Goal: Task Accomplishment & Management: Manage account settings

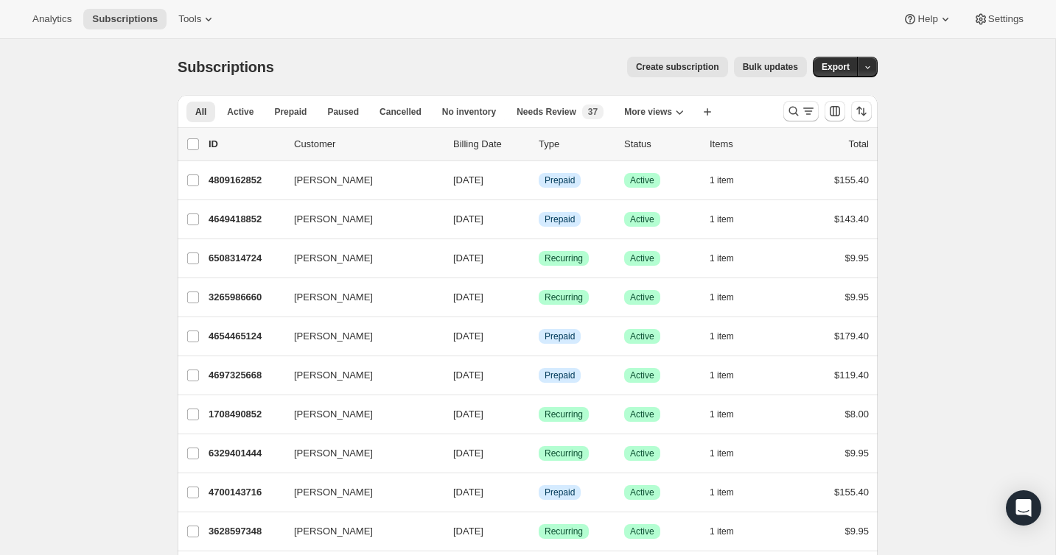
click at [797, 122] on div at bounding box center [827, 111] width 100 height 29
click at [792, 119] on button "Search and filter results" at bounding box center [800, 111] width 35 height 21
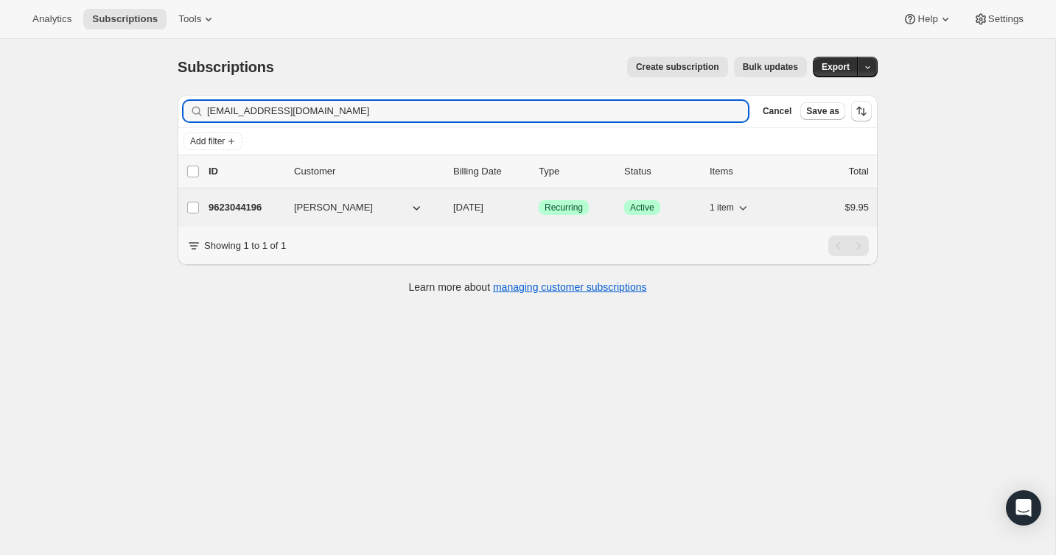
type input "alainagray@gmail.com"
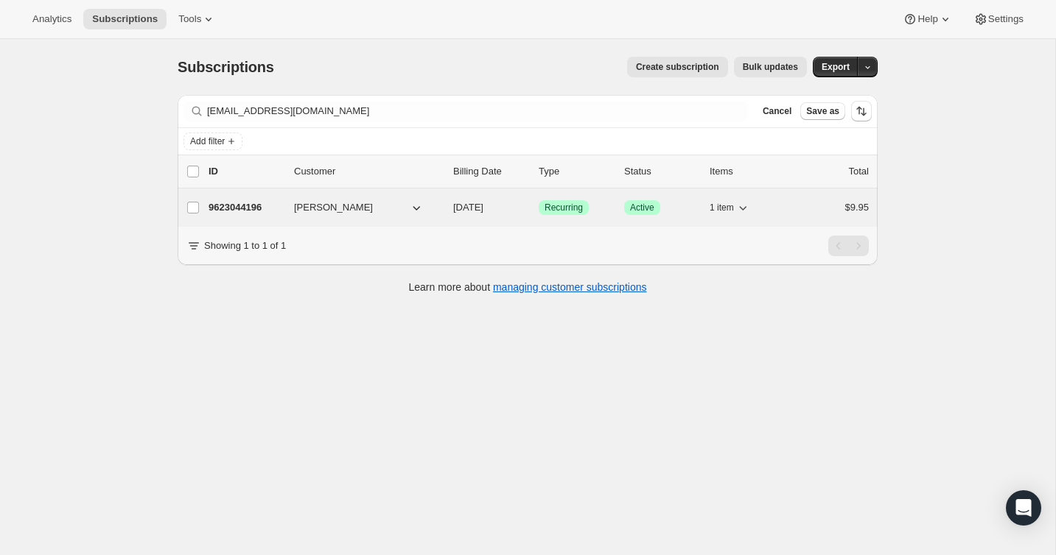
click at [785, 207] on div "9623044196 Alaina Gray 10/15/2025 Success Recurring Success Active 1 item $9.95" at bounding box center [538, 207] width 660 height 21
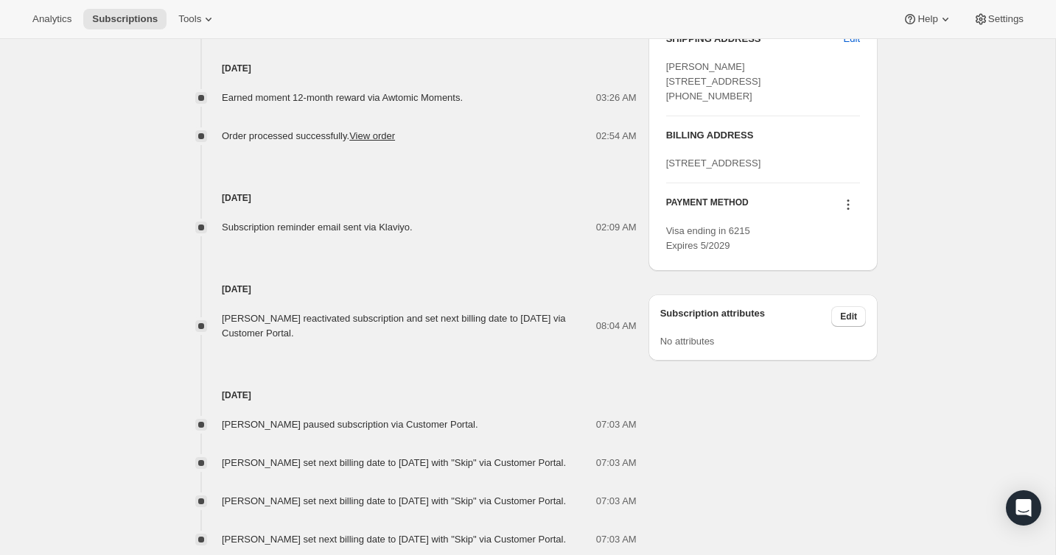
scroll to position [707, 0]
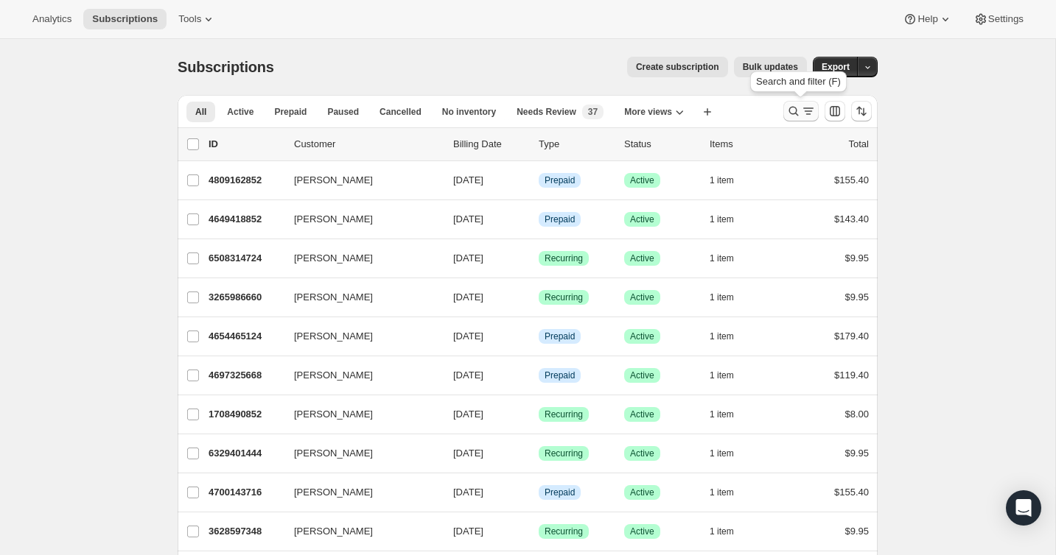
click at [790, 111] on icon "Search and filter results" at bounding box center [793, 111] width 15 height 15
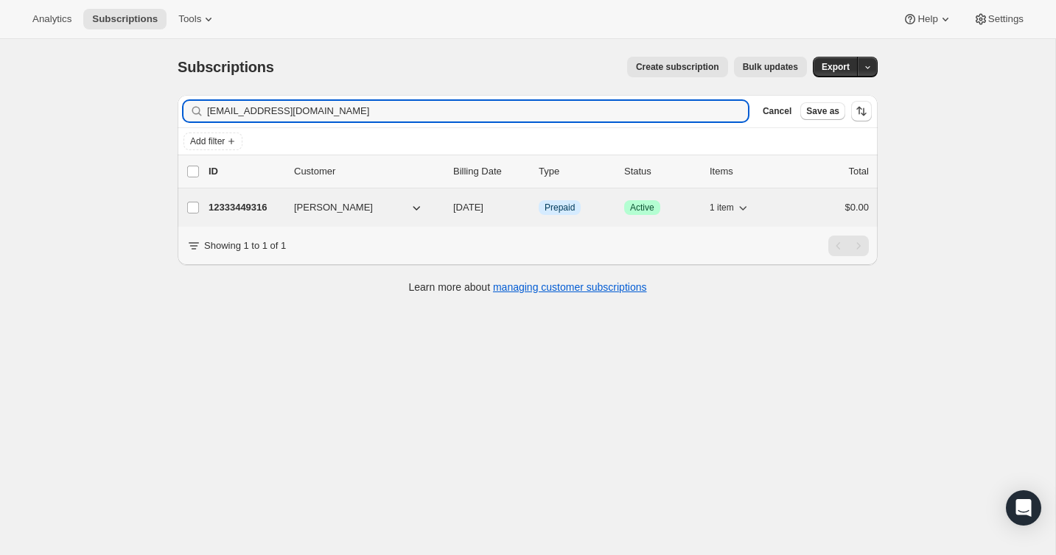
type input "[EMAIL_ADDRESS][DOMAIN_NAME]"
click at [792, 203] on div "12333449316 [PERSON_NAME] [DATE] Info Prepaid Success Active 1 item $0.00" at bounding box center [538, 207] width 660 height 21
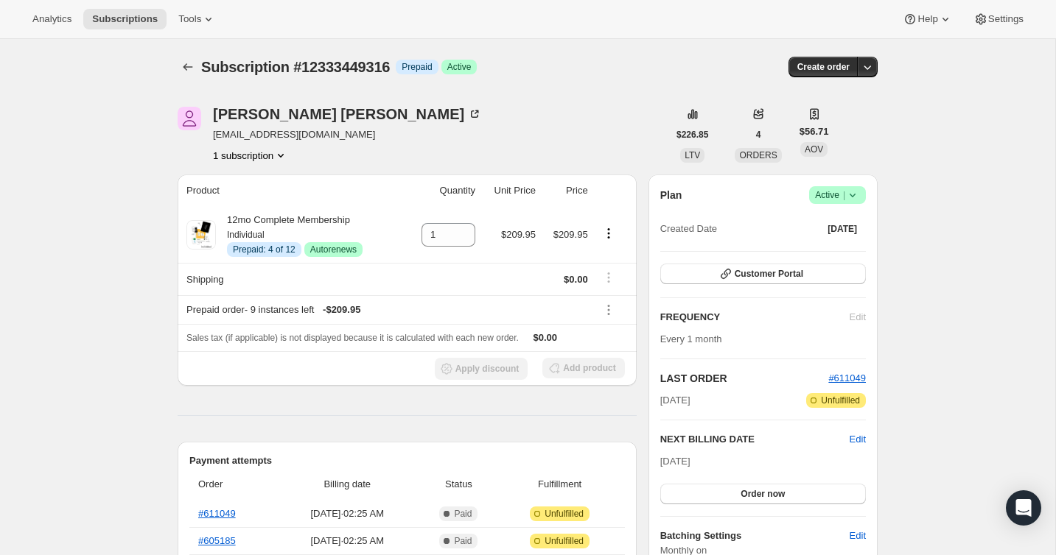
scroll to position [3, 0]
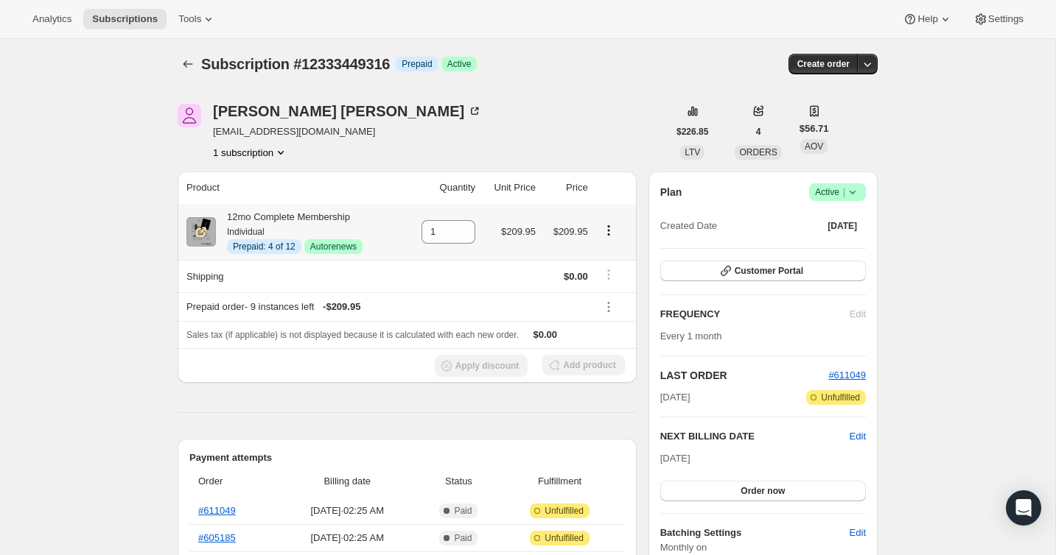
click at [610, 228] on icon "Product actions" at bounding box center [608, 230] width 15 height 15
click at [611, 253] on span "Disable Autorenew" at bounding box center [607, 259] width 80 height 15
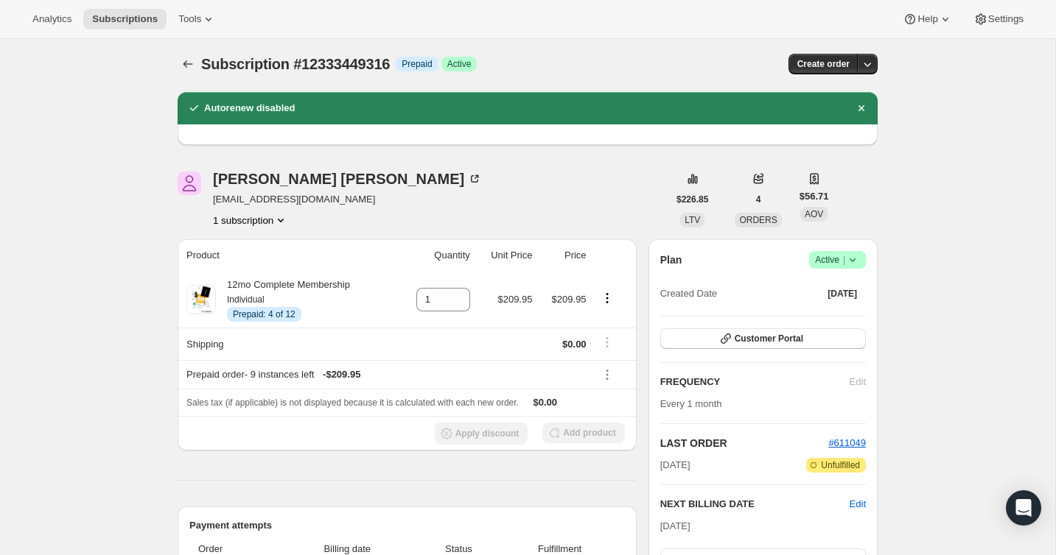
click at [180, 66] on icon "Subscriptions" at bounding box center [187, 64] width 15 height 15
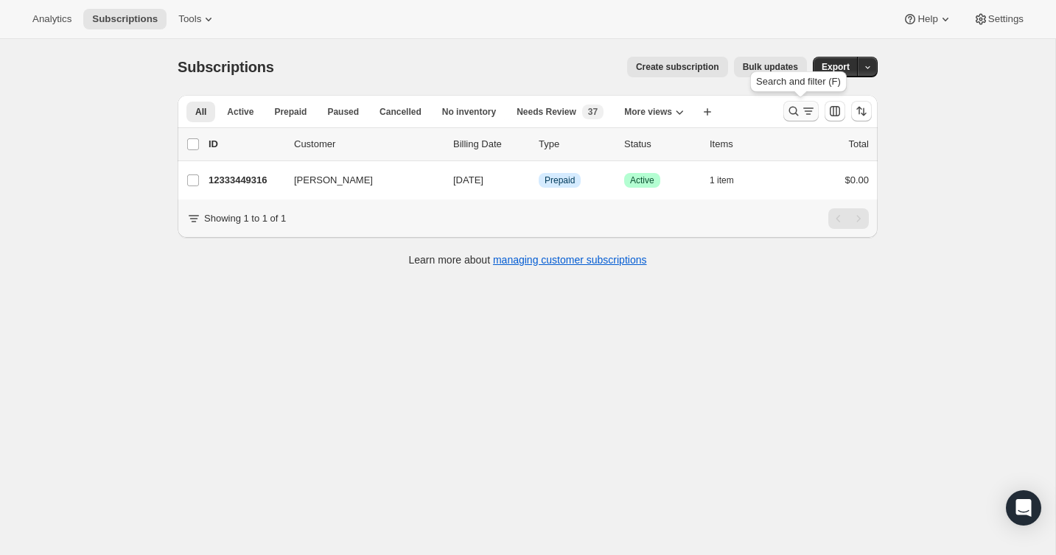
click at [809, 120] on button "Search and filter results" at bounding box center [800, 111] width 35 height 21
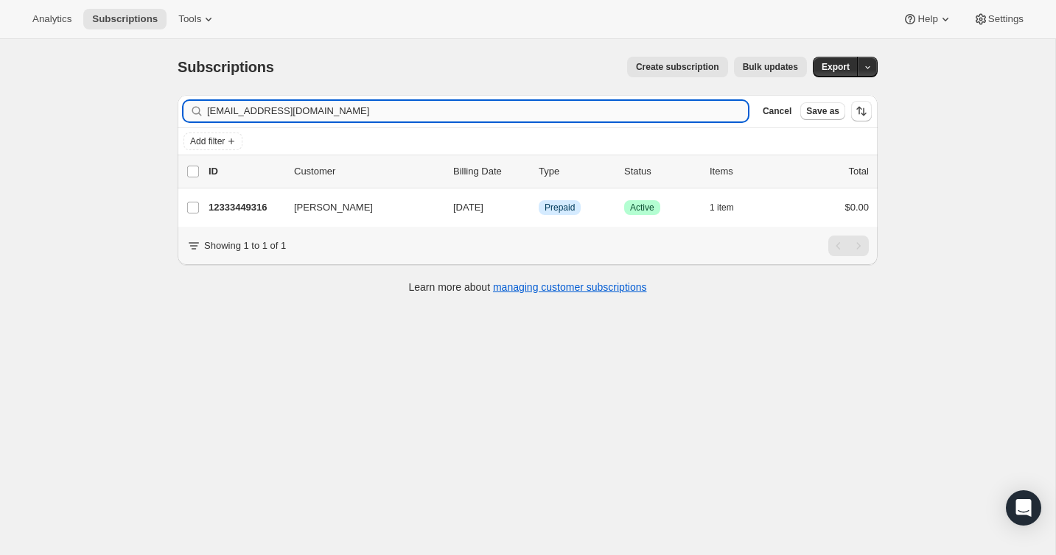
click at [670, 109] on input "[EMAIL_ADDRESS][DOMAIN_NAME]" at bounding box center [477, 111] width 541 height 21
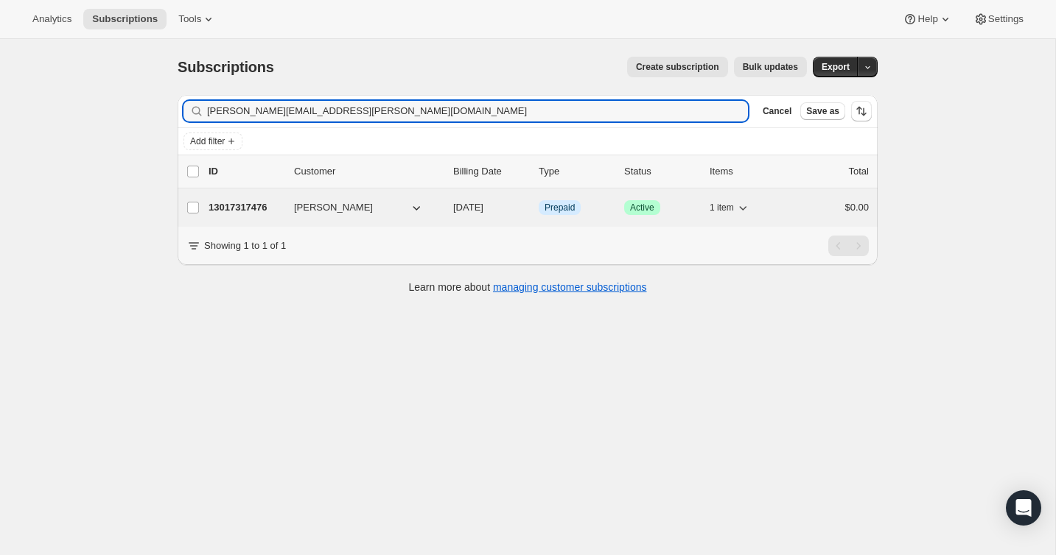
type input "[PERSON_NAME][EMAIL_ADDRESS][PERSON_NAME][DOMAIN_NAME]"
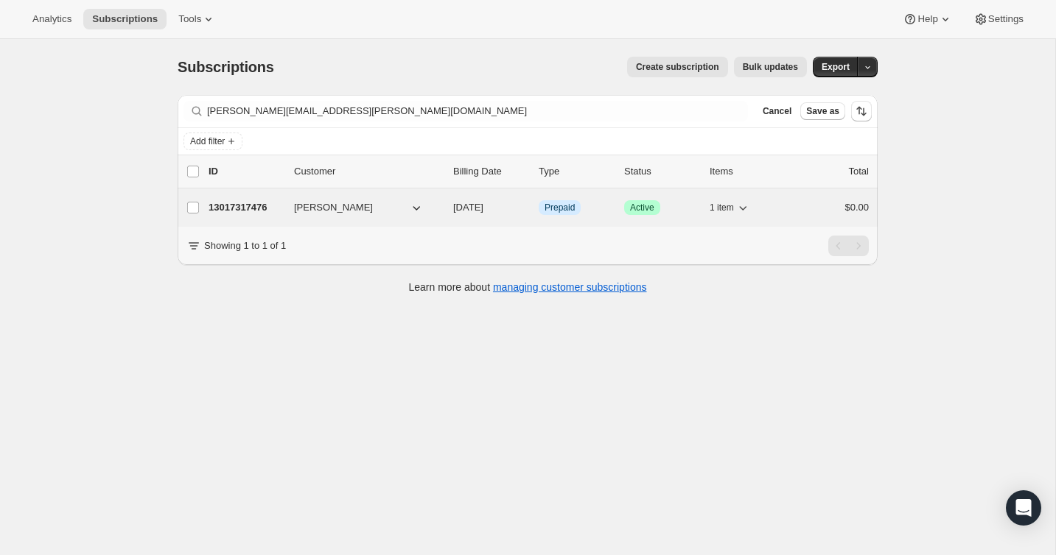
click at [791, 199] on div "13017317476 [PERSON_NAME] [DATE] Info Prepaid Success Active 1 item $0.00" at bounding box center [538, 207] width 660 height 21
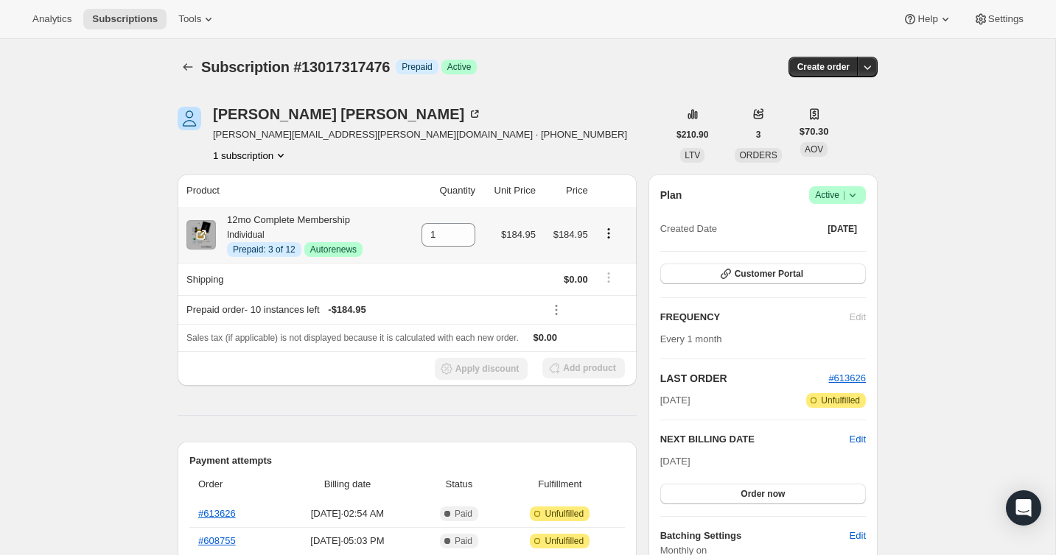
click at [606, 231] on icon "Product actions" at bounding box center [608, 233] width 15 height 15
click at [612, 262] on span "Disable Autorenew" at bounding box center [607, 261] width 80 height 11
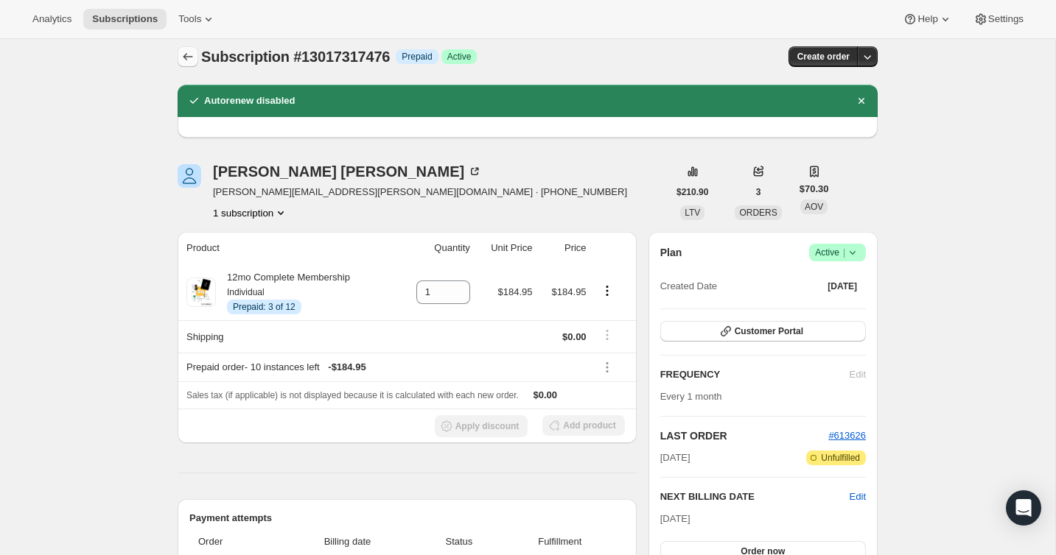
click at [180, 62] on icon "Subscriptions" at bounding box center [187, 56] width 15 height 15
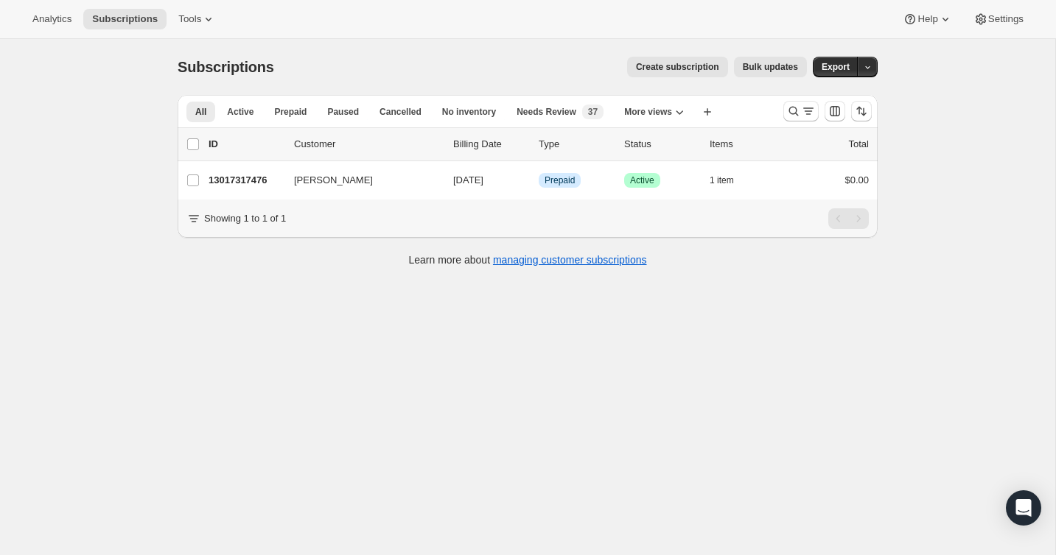
click at [821, 104] on div at bounding box center [827, 111] width 100 height 29
click at [787, 111] on icon "Search and filter results" at bounding box center [793, 111] width 15 height 15
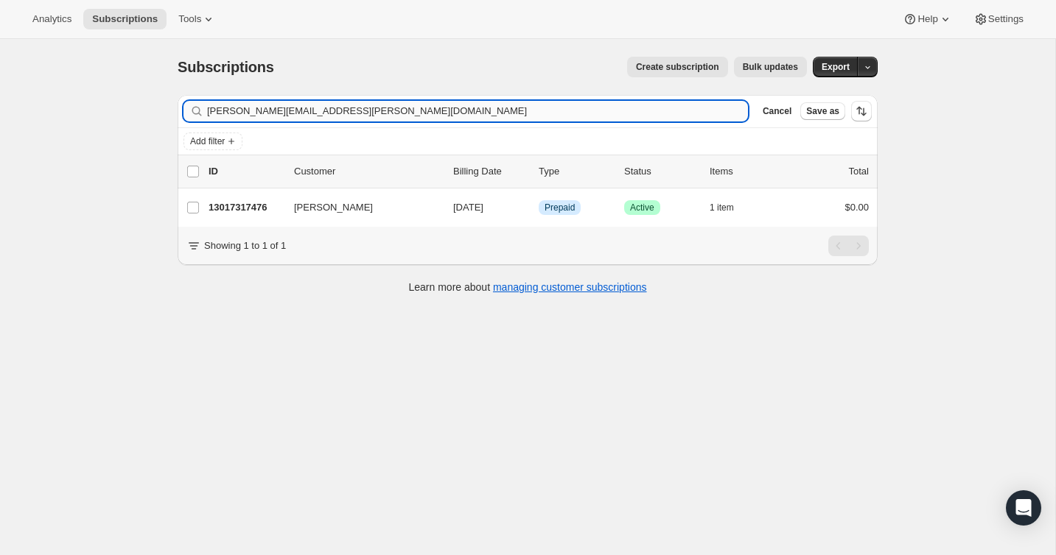
click at [662, 111] on input "[PERSON_NAME][EMAIL_ADDRESS][PERSON_NAME][DOMAIN_NAME]" at bounding box center [477, 111] width 541 height 21
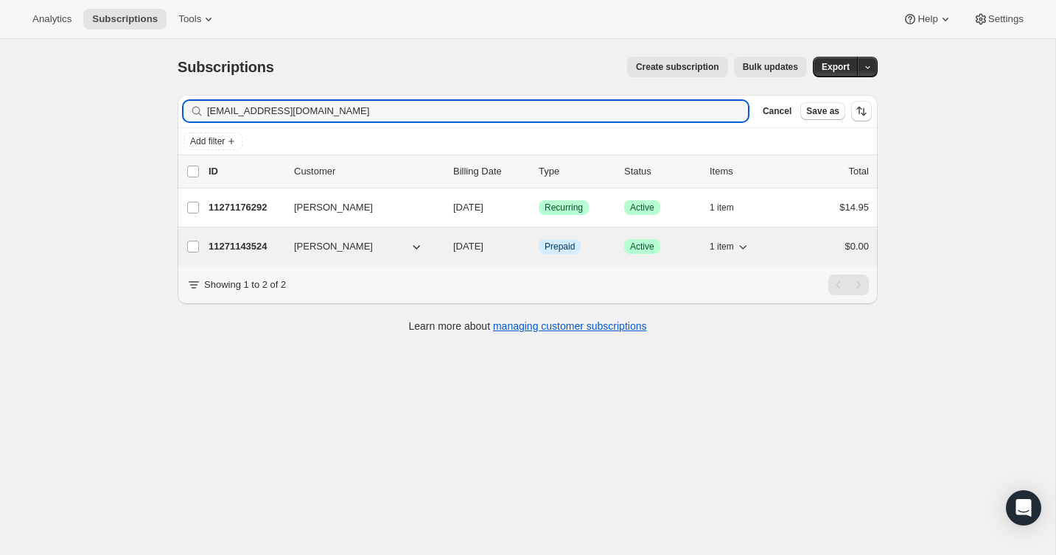
type input "[EMAIL_ADDRESS][DOMAIN_NAME]"
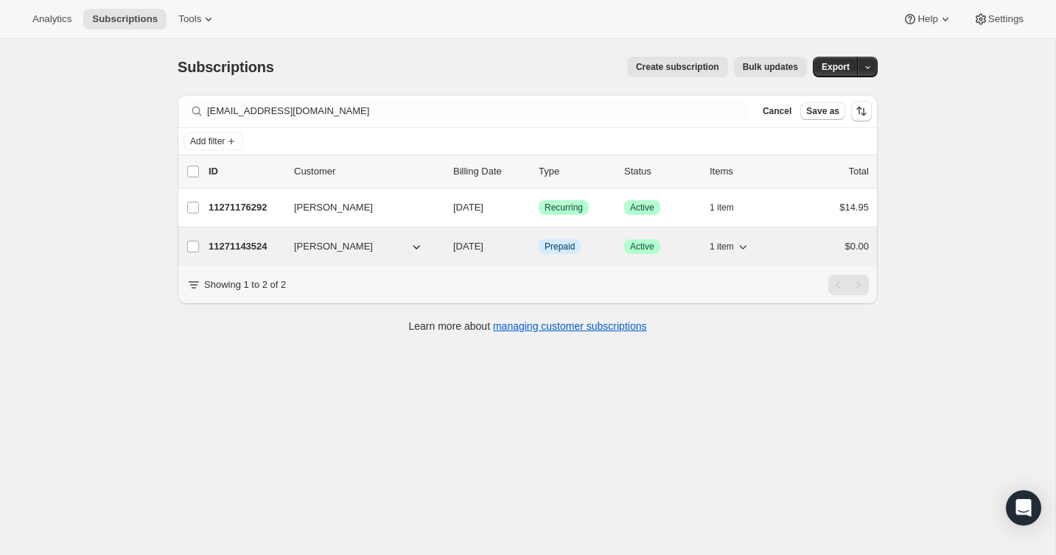
click at [799, 245] on div "$0.00" at bounding box center [832, 246] width 74 height 15
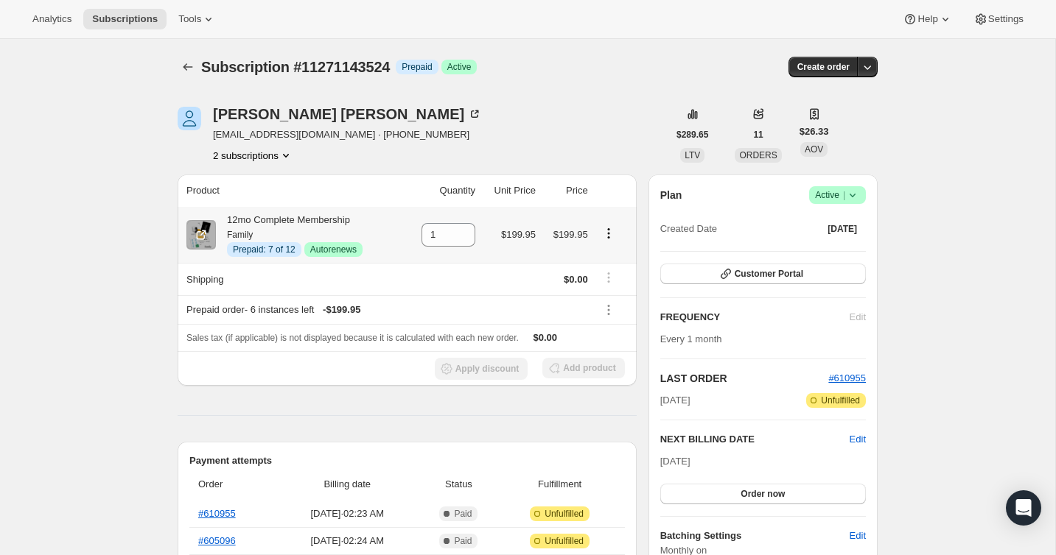
click at [611, 234] on icon "Product actions" at bounding box center [608, 233] width 15 height 15
click at [617, 264] on span "Disable Autorenew" at bounding box center [607, 261] width 80 height 11
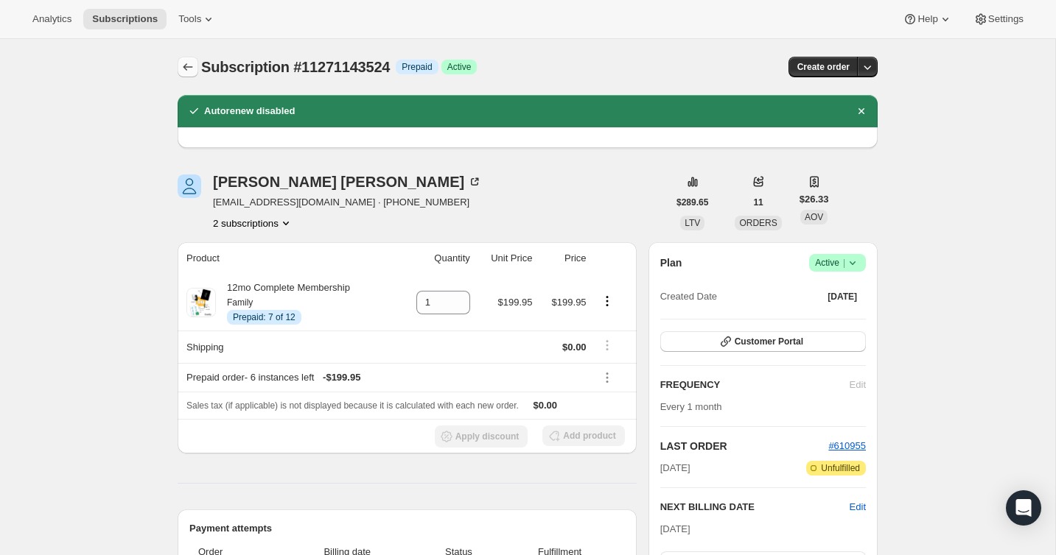
click at [188, 65] on icon "Subscriptions" at bounding box center [187, 67] width 15 height 15
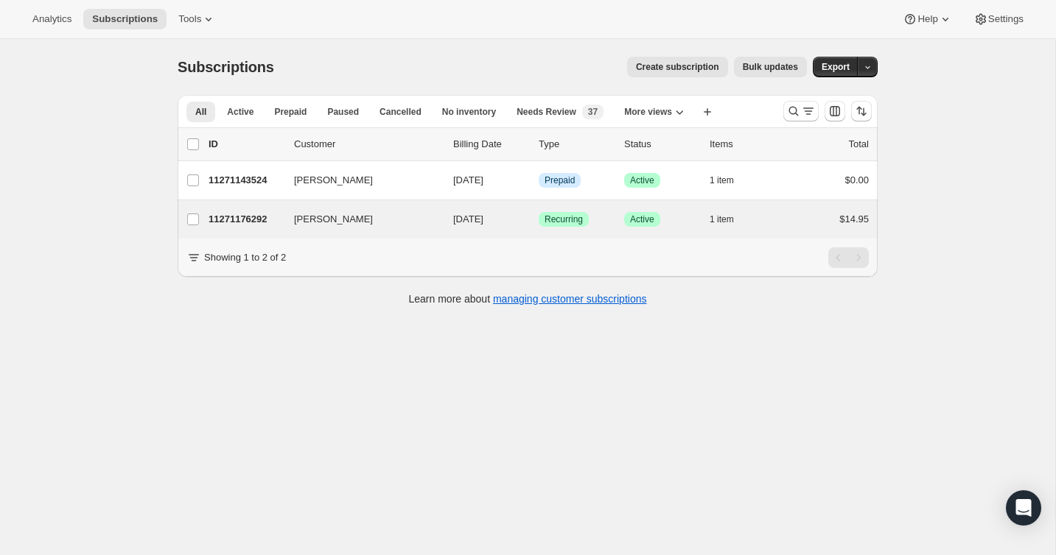
click at [778, 208] on div "[PERSON_NAME] 11271176292 [PERSON_NAME] [DATE] Success Recurring Success Active…" at bounding box center [528, 219] width 700 height 38
click at [796, 217] on div "$14.95" at bounding box center [832, 219] width 74 height 15
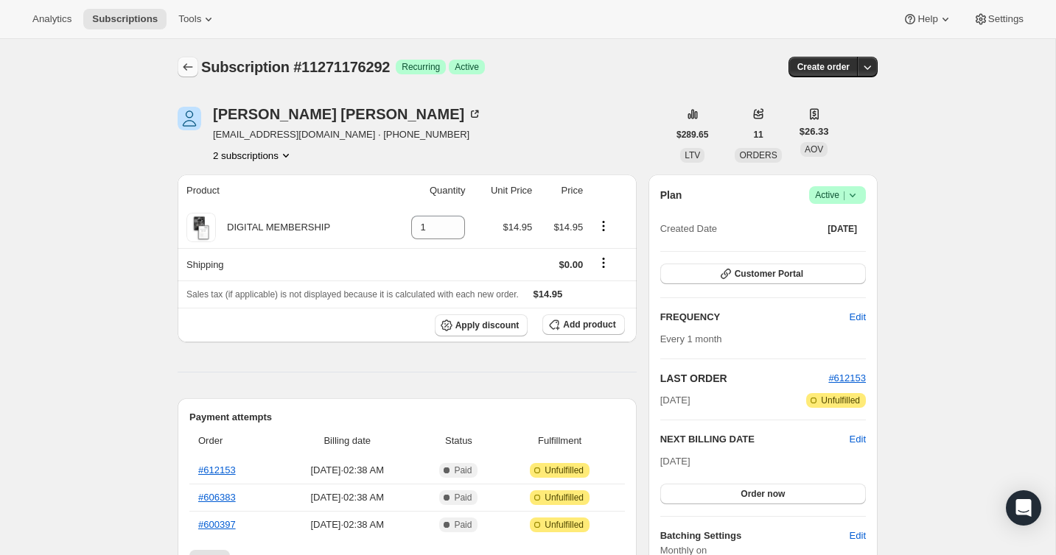
click at [187, 68] on icon "Subscriptions" at bounding box center [187, 67] width 15 height 15
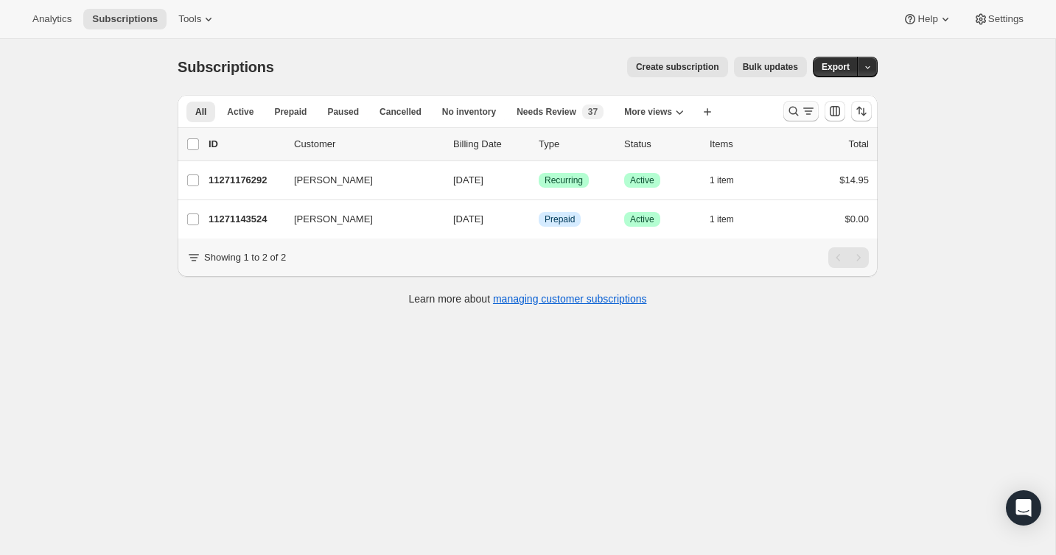
click at [805, 105] on icon "Search and filter results" at bounding box center [808, 111] width 15 height 15
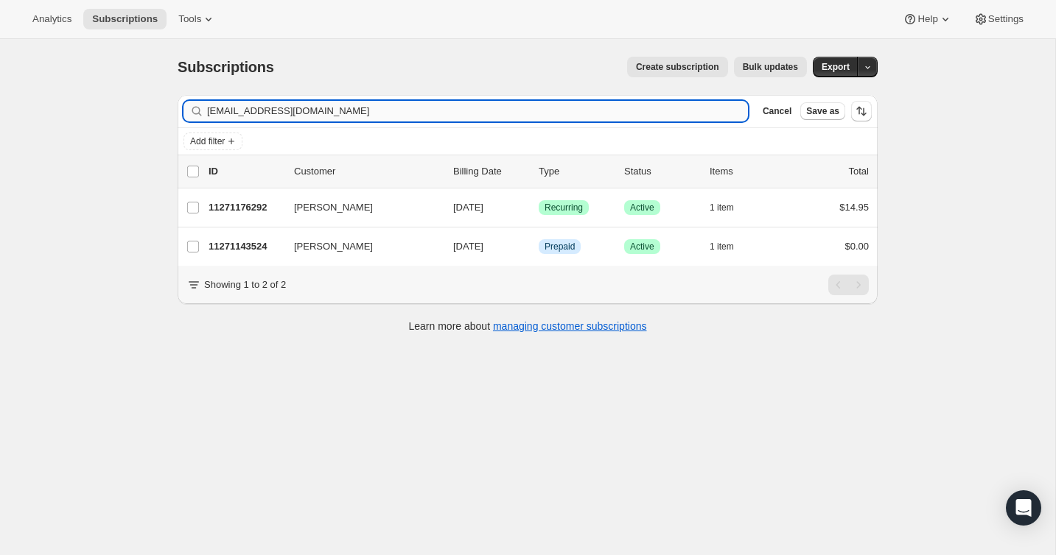
click at [653, 105] on input "[EMAIL_ADDRESS][DOMAIN_NAME]" at bounding box center [477, 111] width 541 height 21
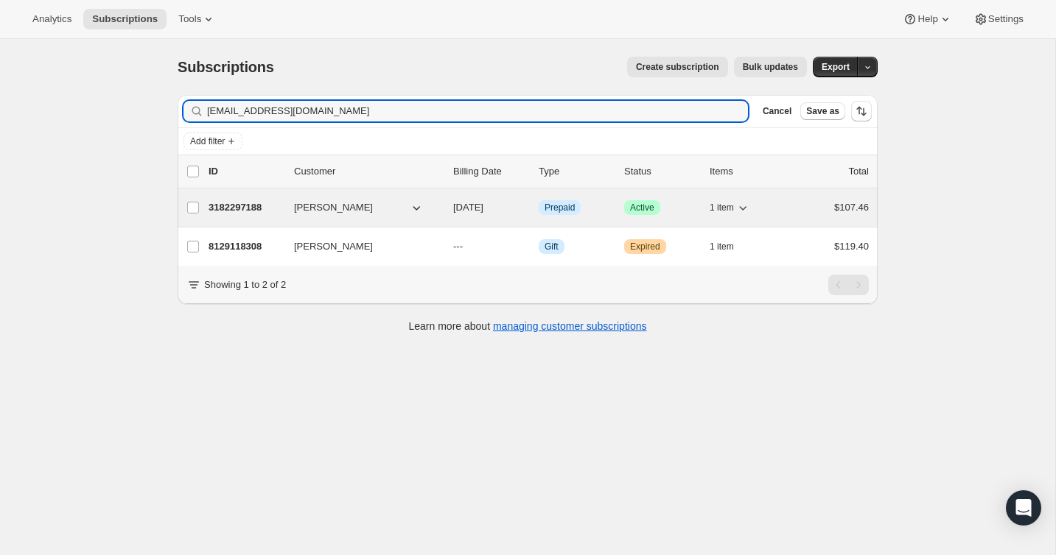
type input "[EMAIL_ADDRESS][DOMAIN_NAME]"
click at [807, 208] on div "$107.46" at bounding box center [832, 207] width 74 height 15
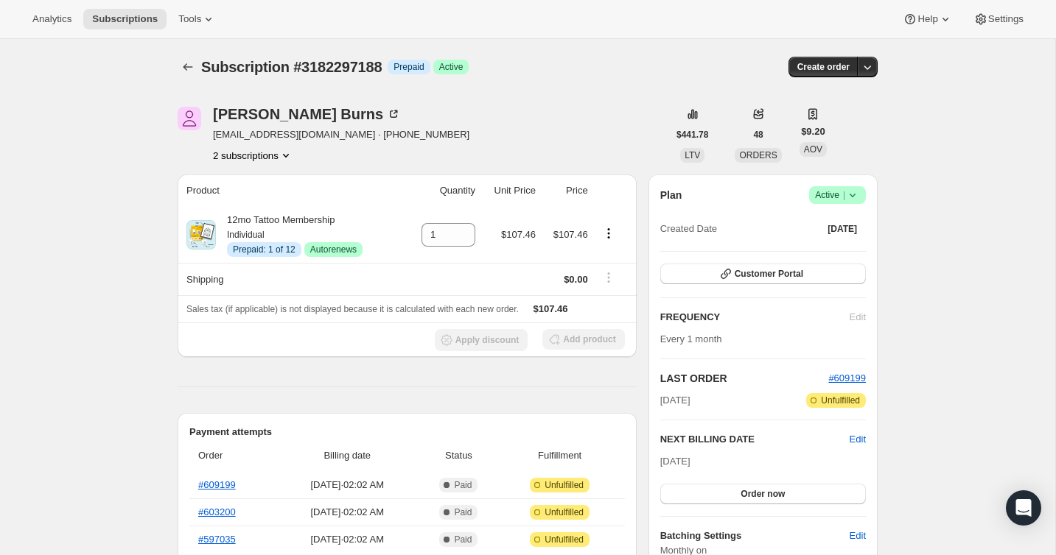
click at [205, 74] on span "Subscription #3182297188" at bounding box center [291, 67] width 180 height 16
click at [190, 68] on icon "Subscriptions" at bounding box center [187, 67] width 15 height 15
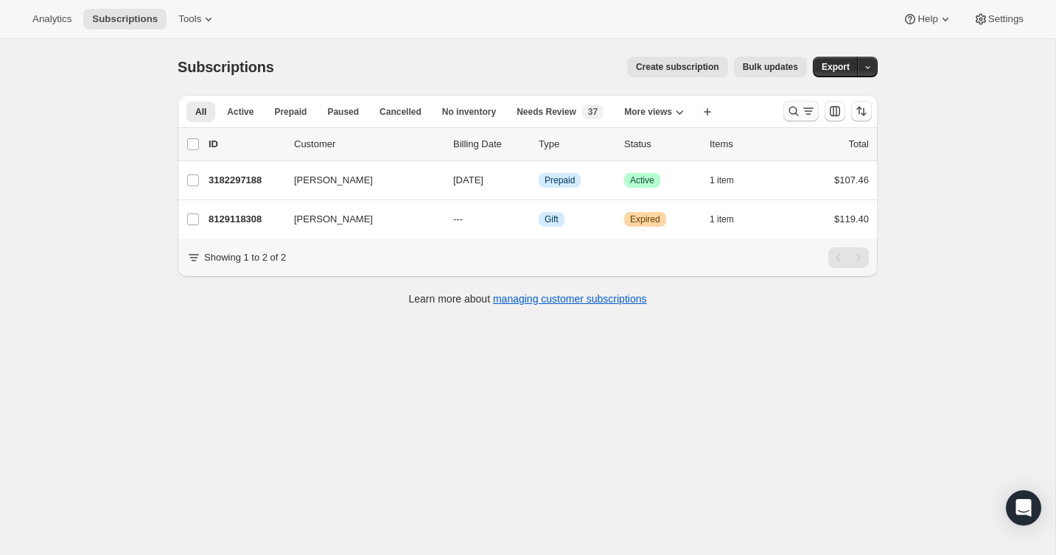
click at [800, 106] on icon "Search and filter results" at bounding box center [793, 111] width 15 height 15
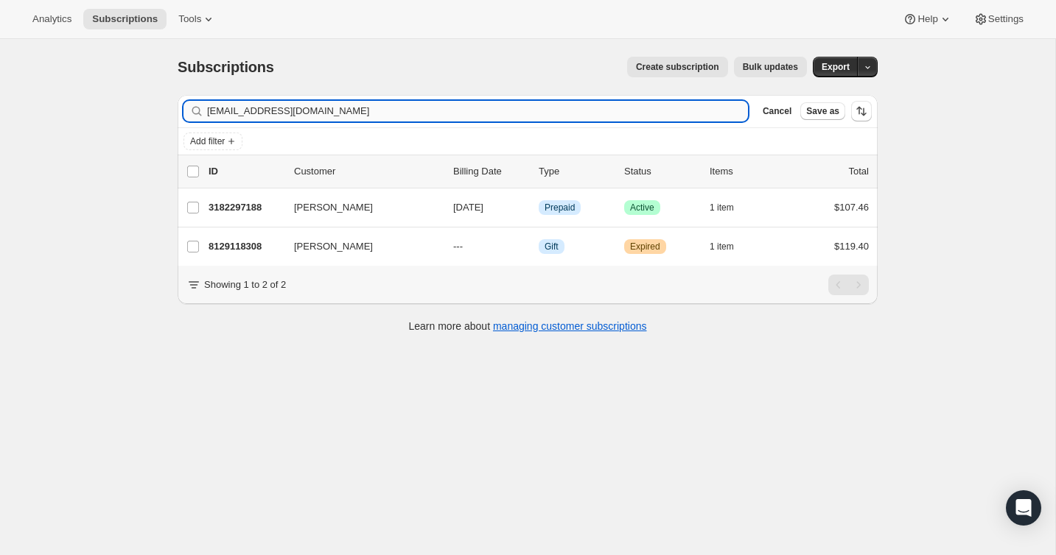
click at [659, 105] on input "[EMAIL_ADDRESS][DOMAIN_NAME]" at bounding box center [477, 111] width 541 height 21
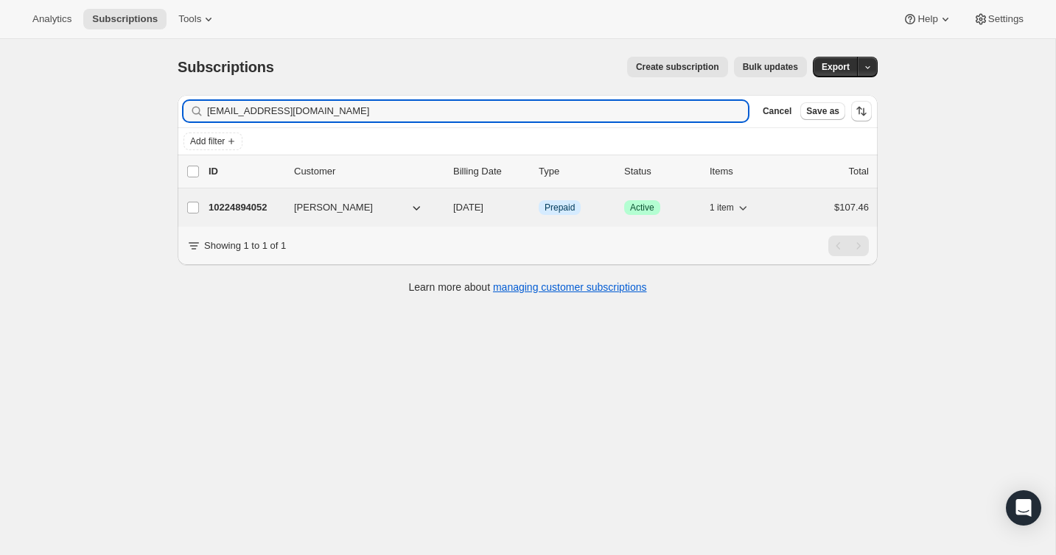
type input "[EMAIL_ADDRESS][DOMAIN_NAME]"
click at [816, 209] on div "$107.46" at bounding box center [832, 207] width 74 height 15
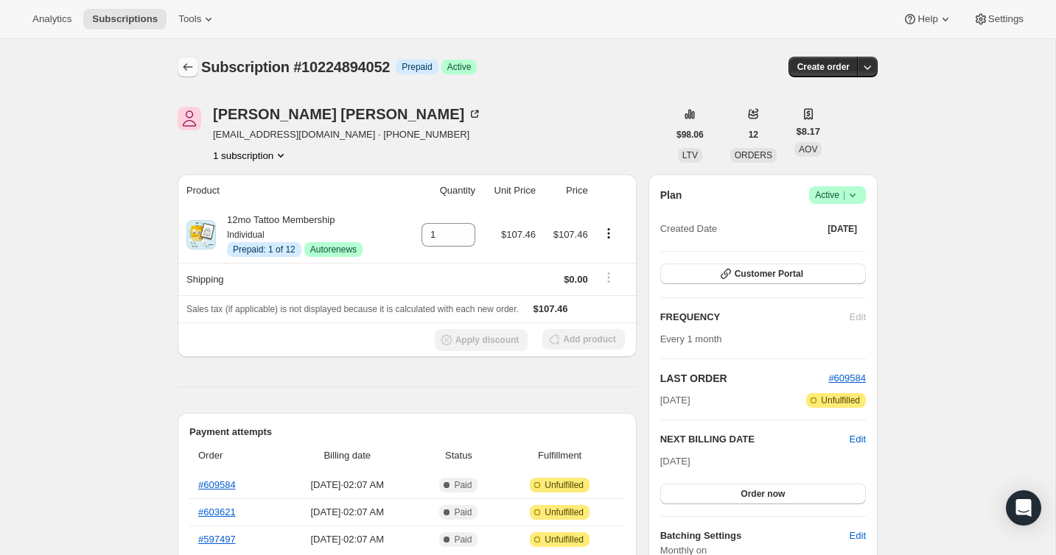
click at [182, 60] on icon "Subscriptions" at bounding box center [187, 67] width 15 height 15
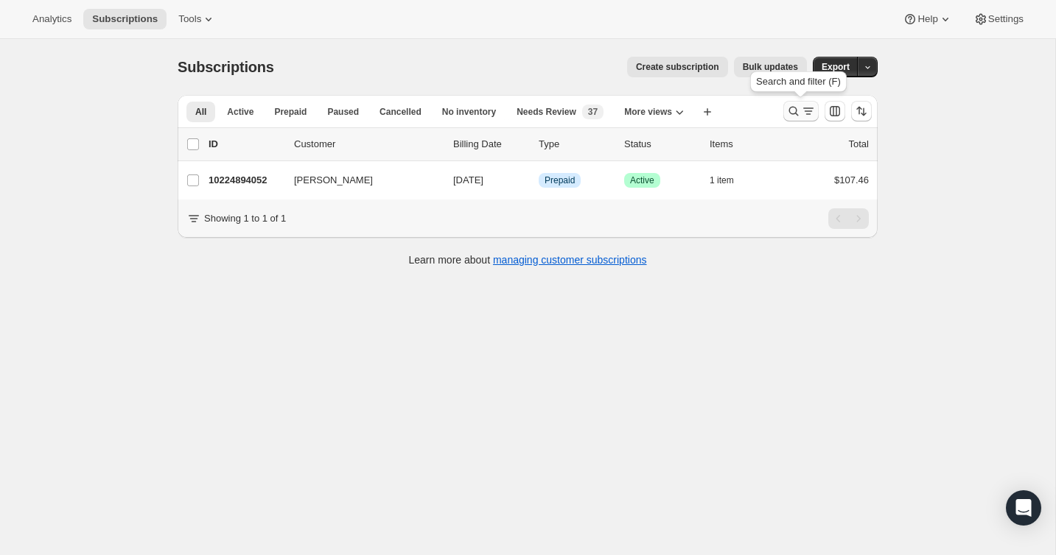
click at [807, 111] on icon "Search and filter results" at bounding box center [808, 111] width 15 height 15
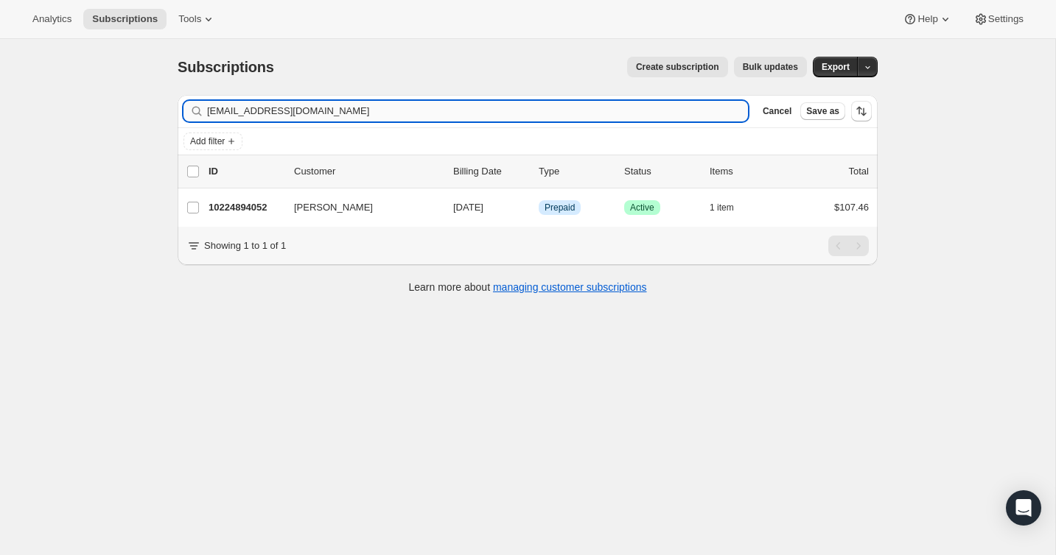
click at [686, 116] on input "[EMAIL_ADDRESS][DOMAIN_NAME]" at bounding box center [477, 111] width 541 height 21
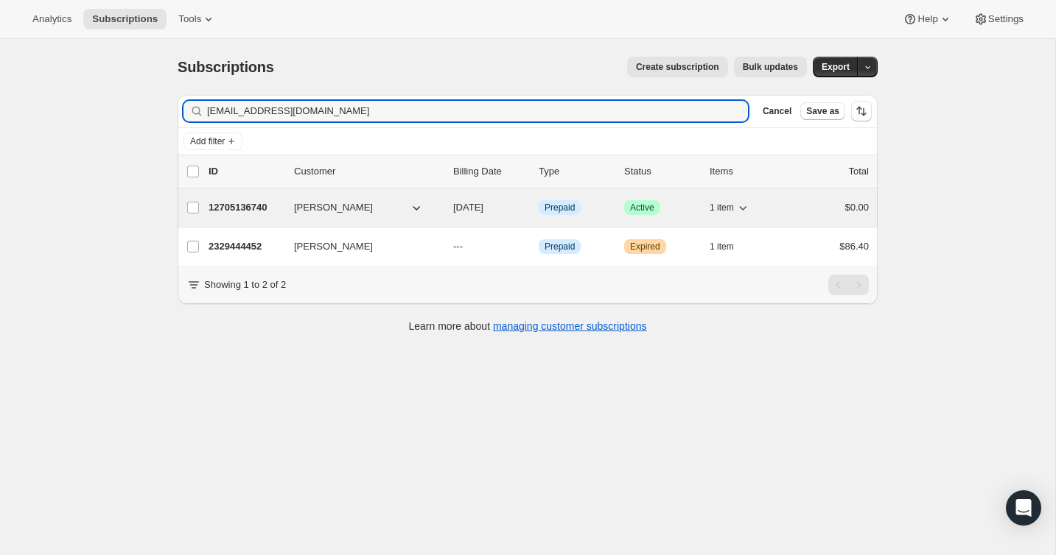
type input "[EMAIL_ADDRESS][DOMAIN_NAME]"
click at [801, 215] on div "12705136740 [PERSON_NAME] [DATE] Info Prepaid Success Active 1 item $0.00" at bounding box center [538, 207] width 660 height 21
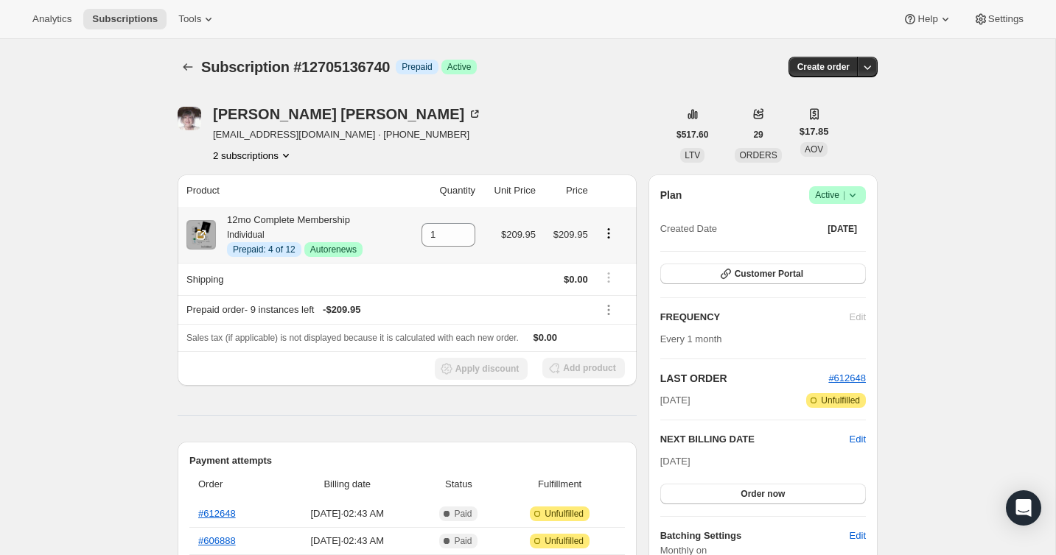
click at [609, 231] on icon "Product actions" at bounding box center [608, 233] width 15 height 15
click at [601, 256] on span "Disable Autorenew" at bounding box center [607, 261] width 80 height 11
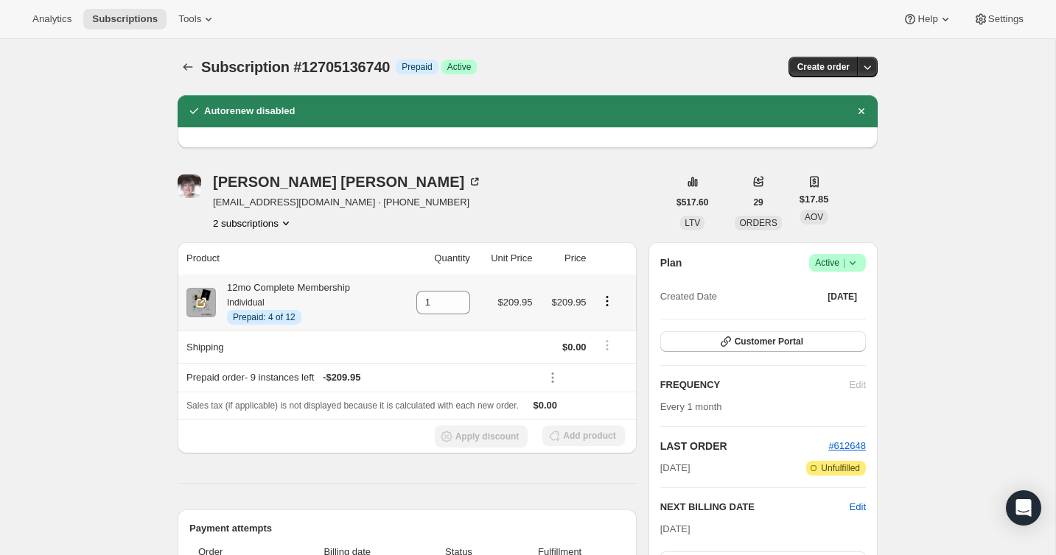
click at [608, 300] on icon "Product actions" at bounding box center [607, 301] width 15 height 15
click at [617, 206] on div "[PERSON_NAME] [EMAIL_ADDRESS][DOMAIN_NAME] · [PHONE_NUMBER] 2 subscriptions" at bounding box center [423, 203] width 490 height 56
